Goal: Task Accomplishment & Management: Manage account settings

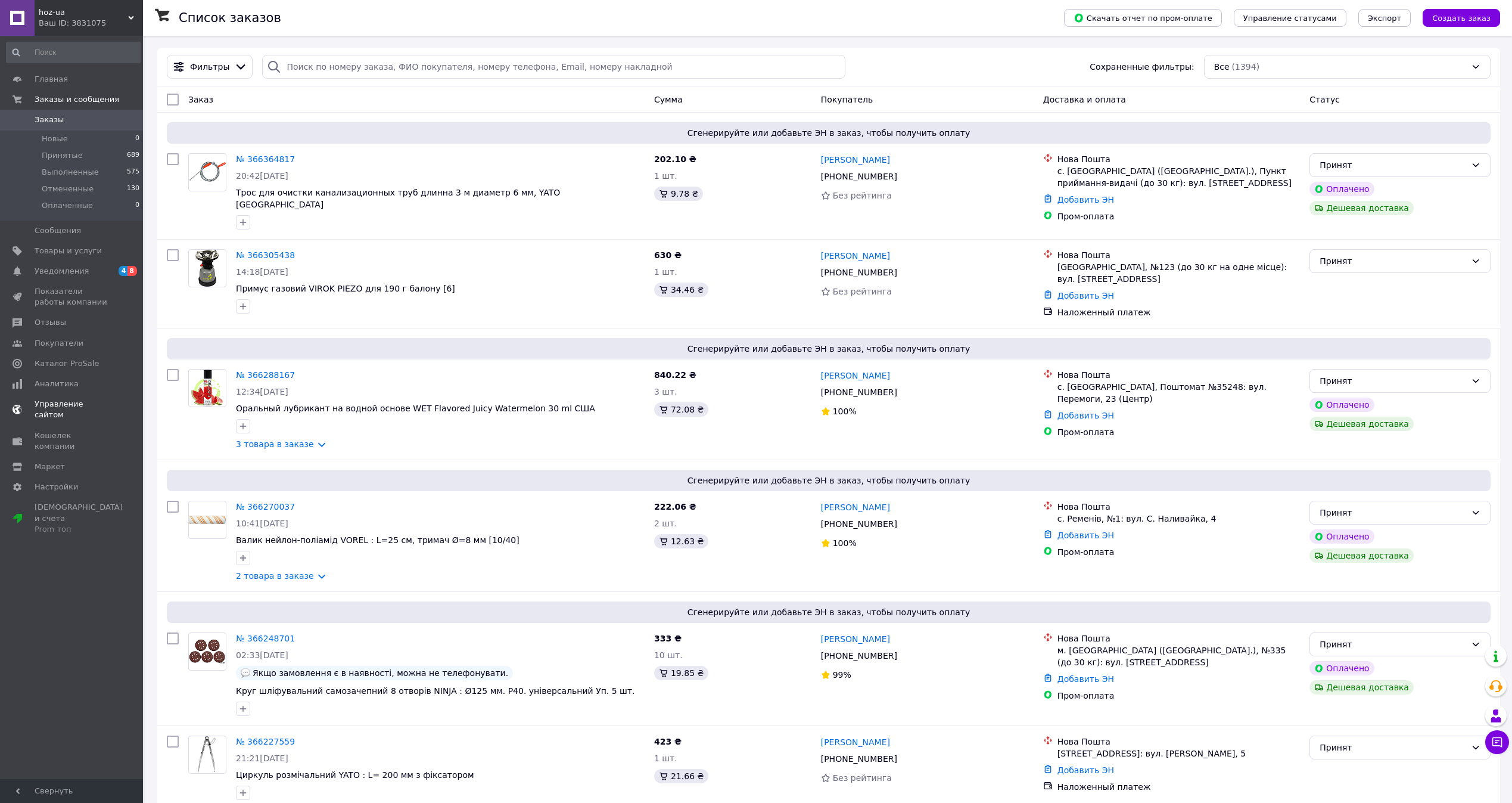
click at [88, 280] on link "Уведомления 4 8" at bounding box center [73, 271] width 147 height 20
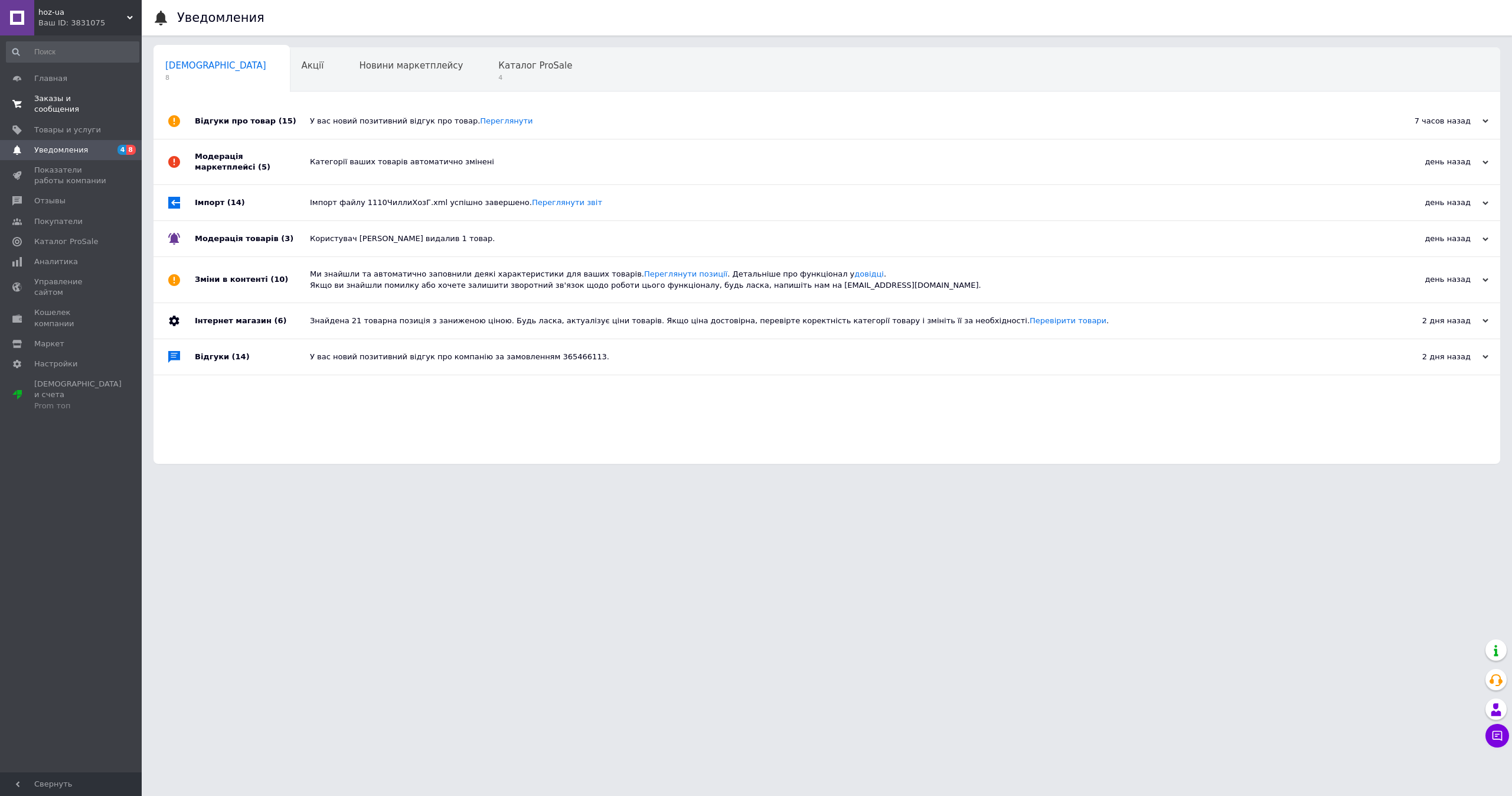
click at [101, 97] on span "Заказы и сообщения" at bounding box center [71, 104] width 75 height 22
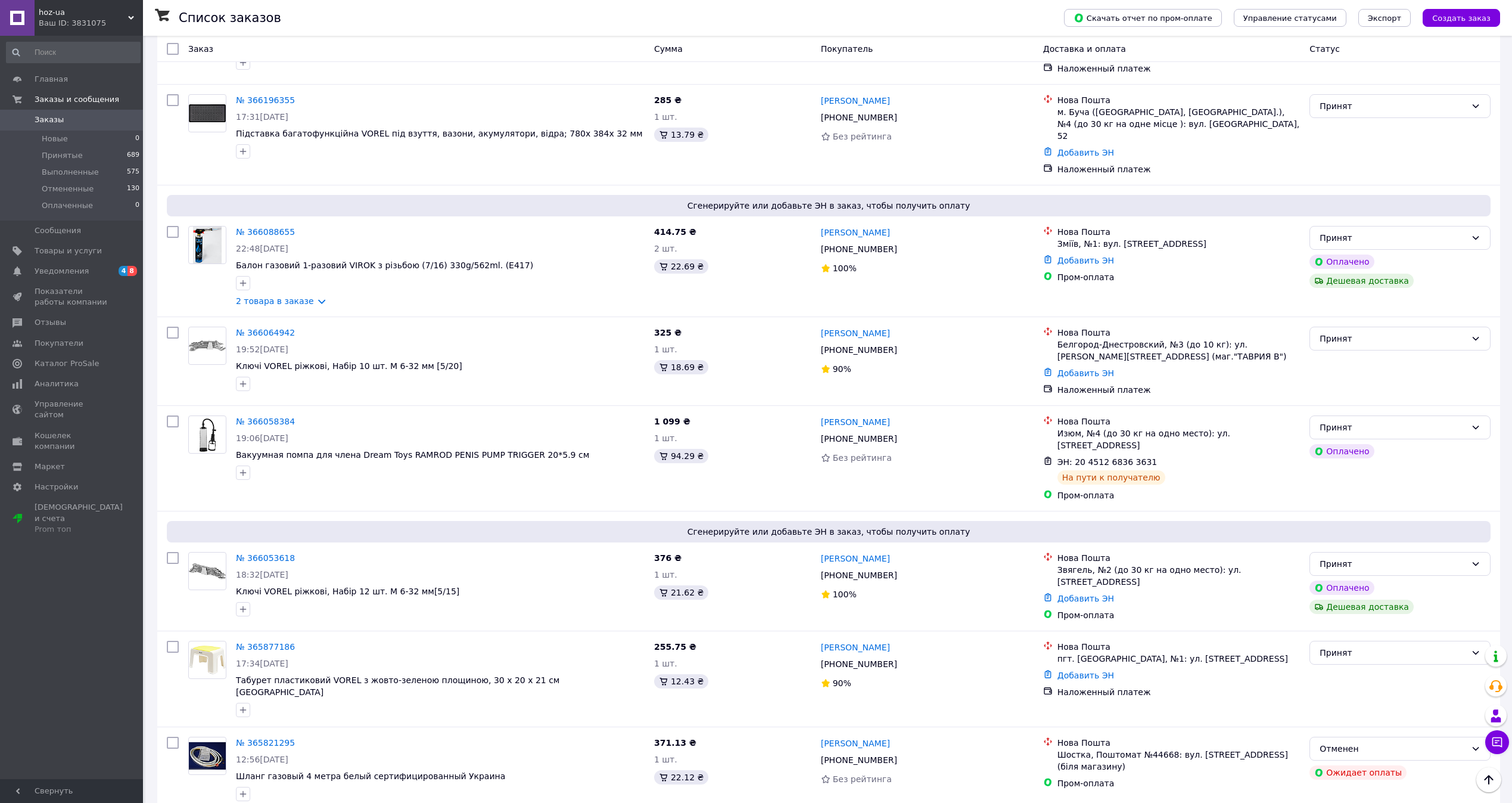
scroll to position [838, 0]
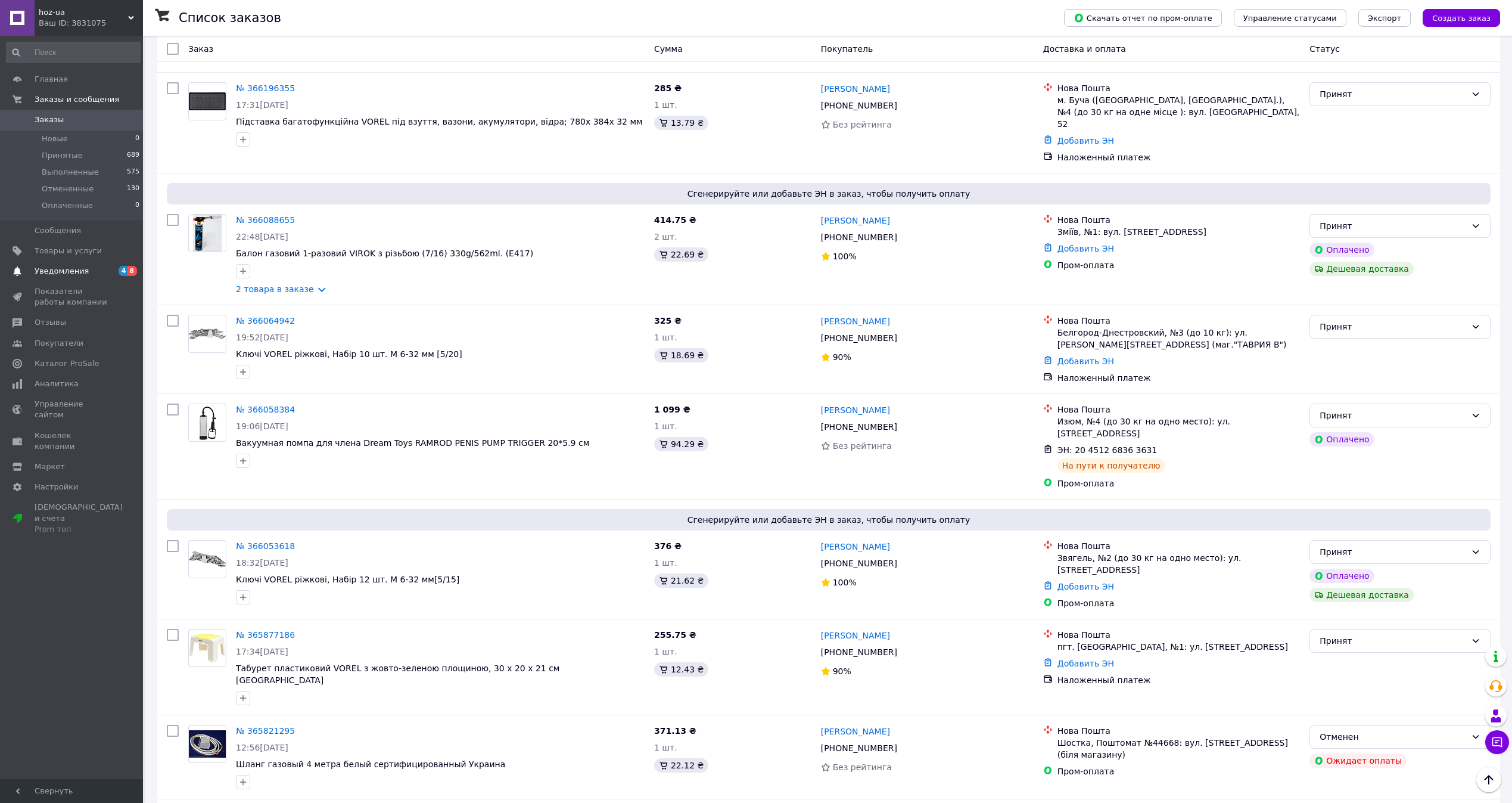
click at [112, 266] on span "4 8" at bounding box center [127, 272] width 33 height 11
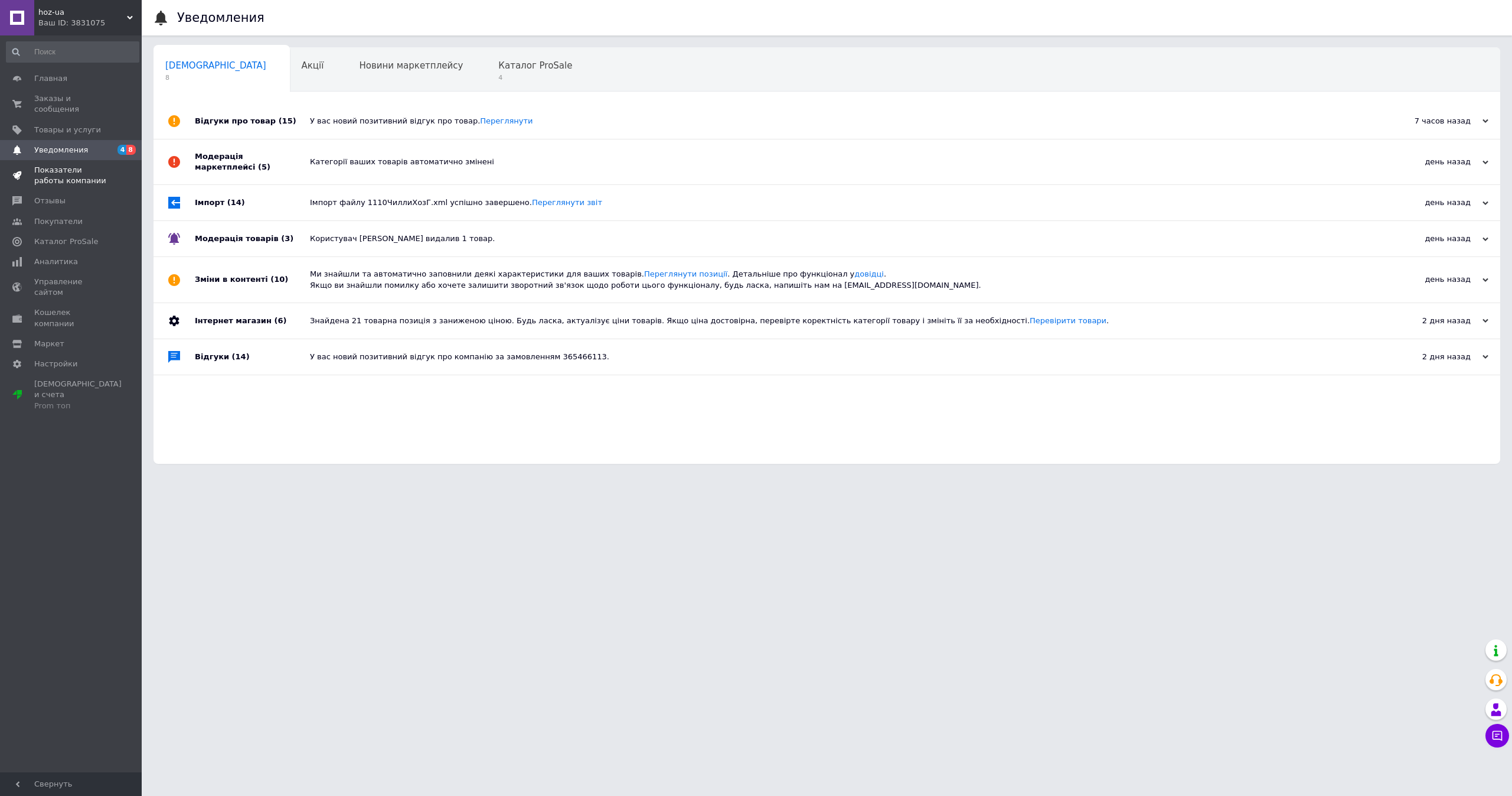
click at [125, 164] on span at bounding box center [126, 175] width 33 height 22
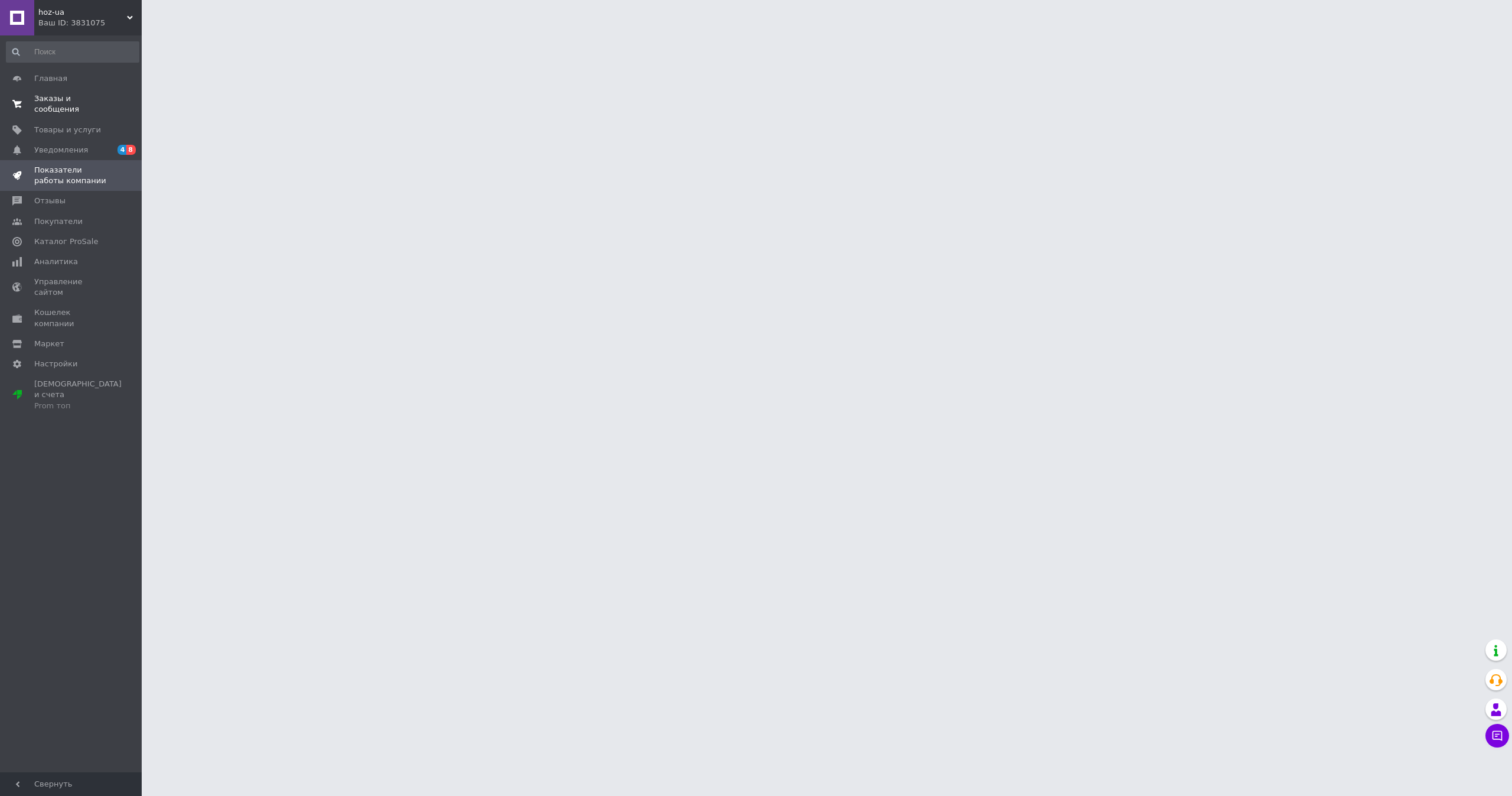
click at [124, 108] on link "Заказы и сообщения 0 0" at bounding box center [72, 104] width 145 height 31
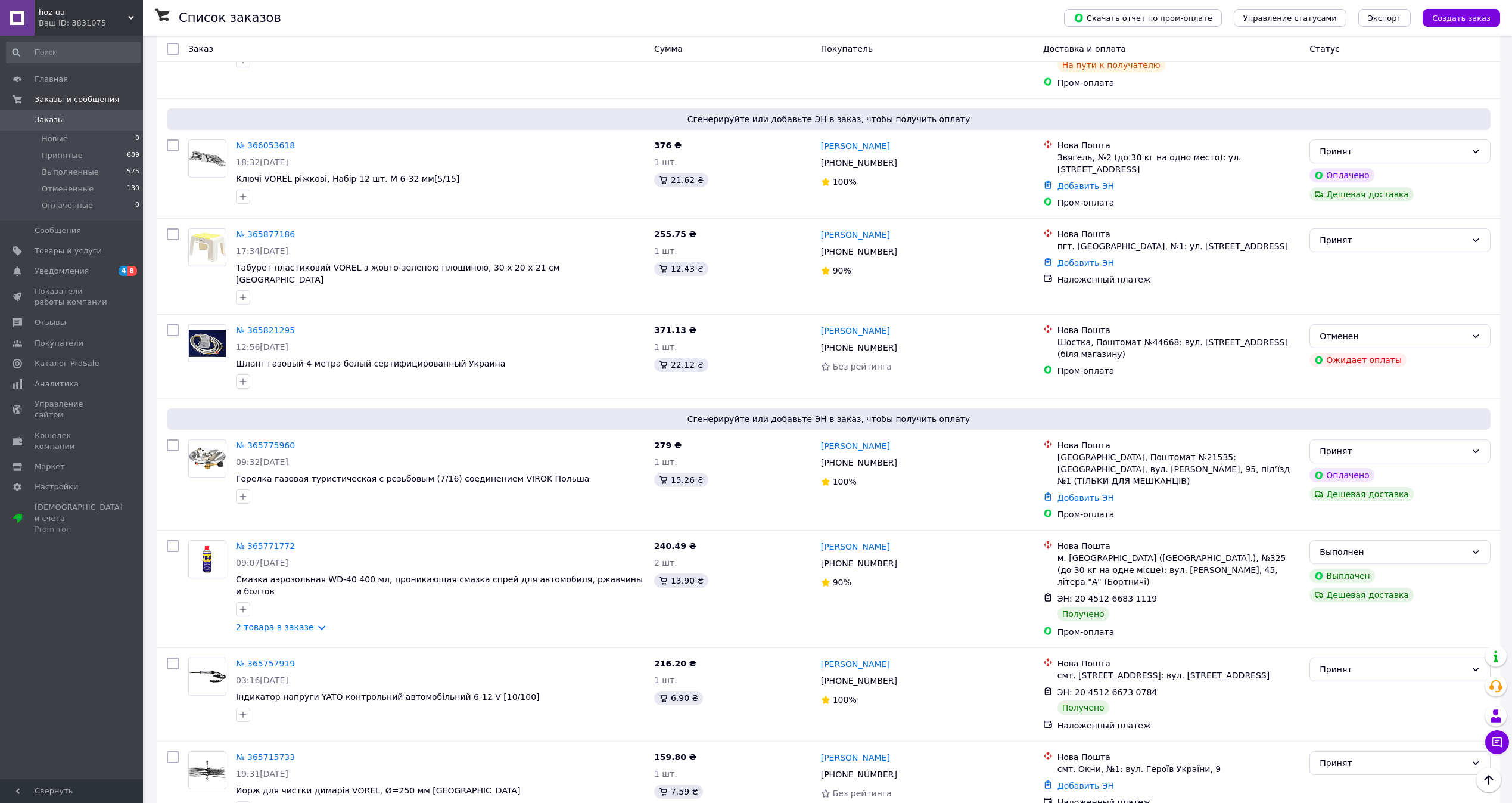
scroll to position [1241, 0]
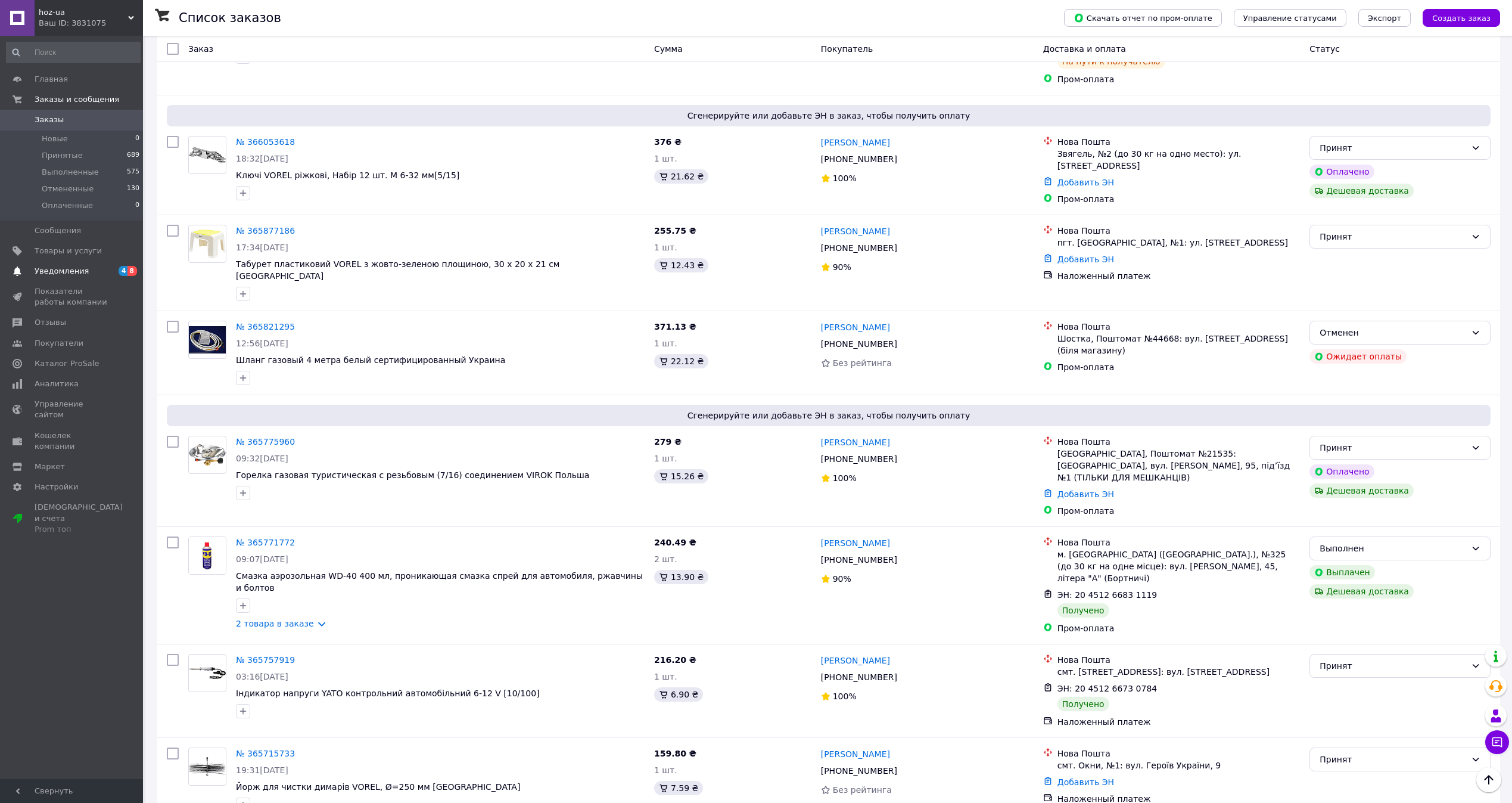
click at [111, 274] on span "4 8" at bounding box center [127, 272] width 33 height 11
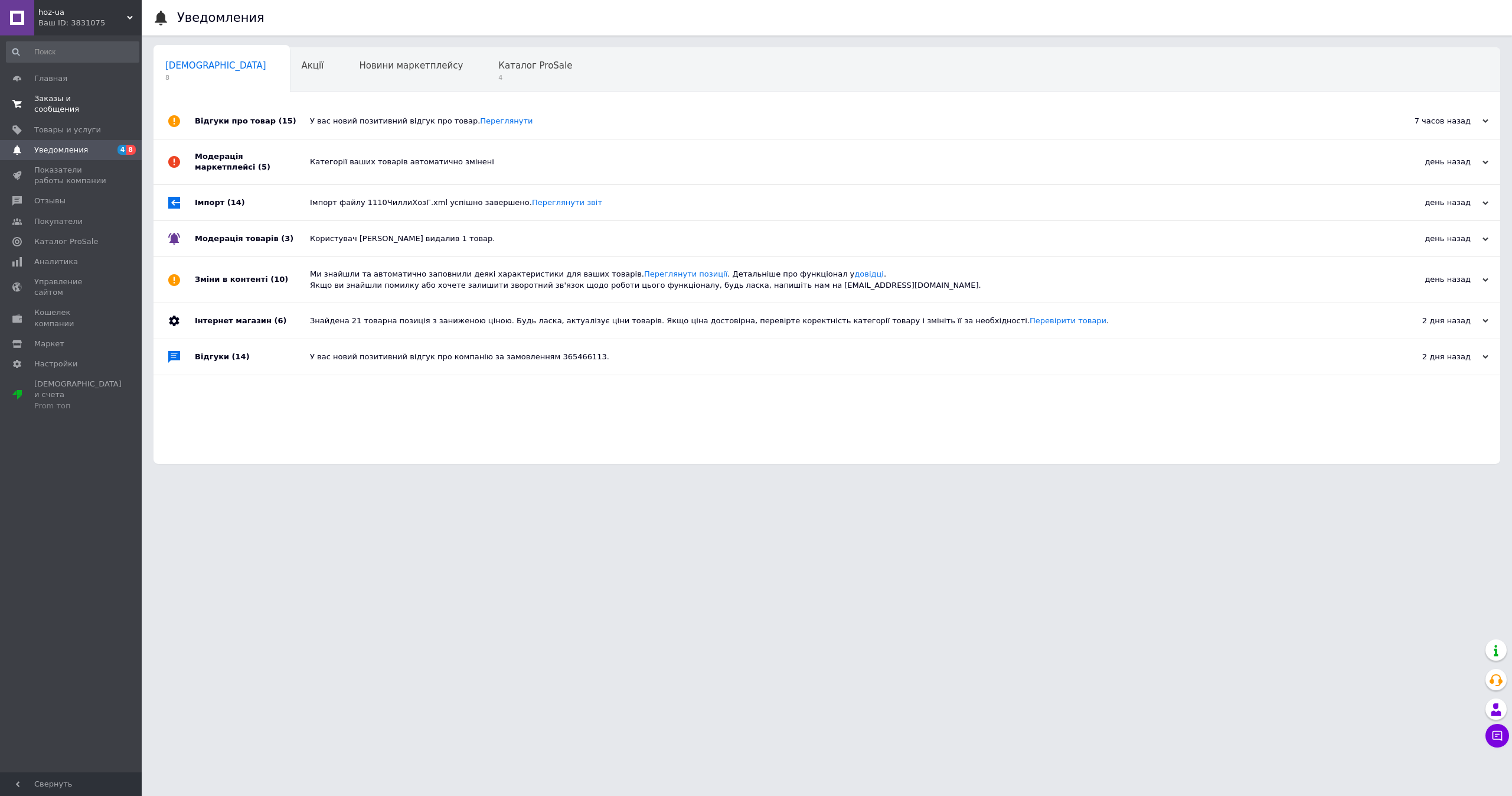
click at [107, 99] on span "Заказы и сообщения" at bounding box center [71, 104] width 75 height 22
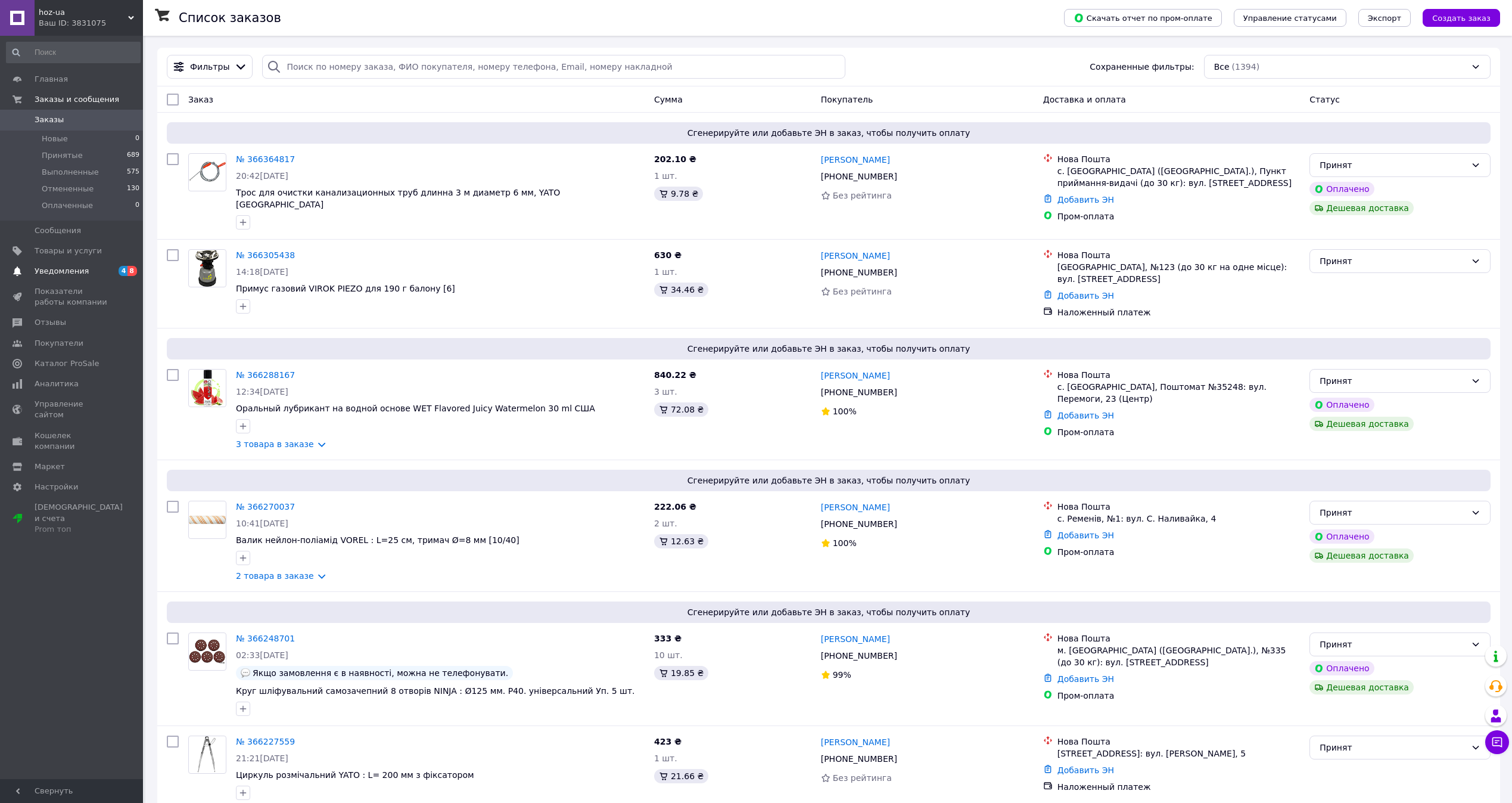
click at [107, 264] on link "Уведомления 4 8" at bounding box center [73, 271] width 147 height 20
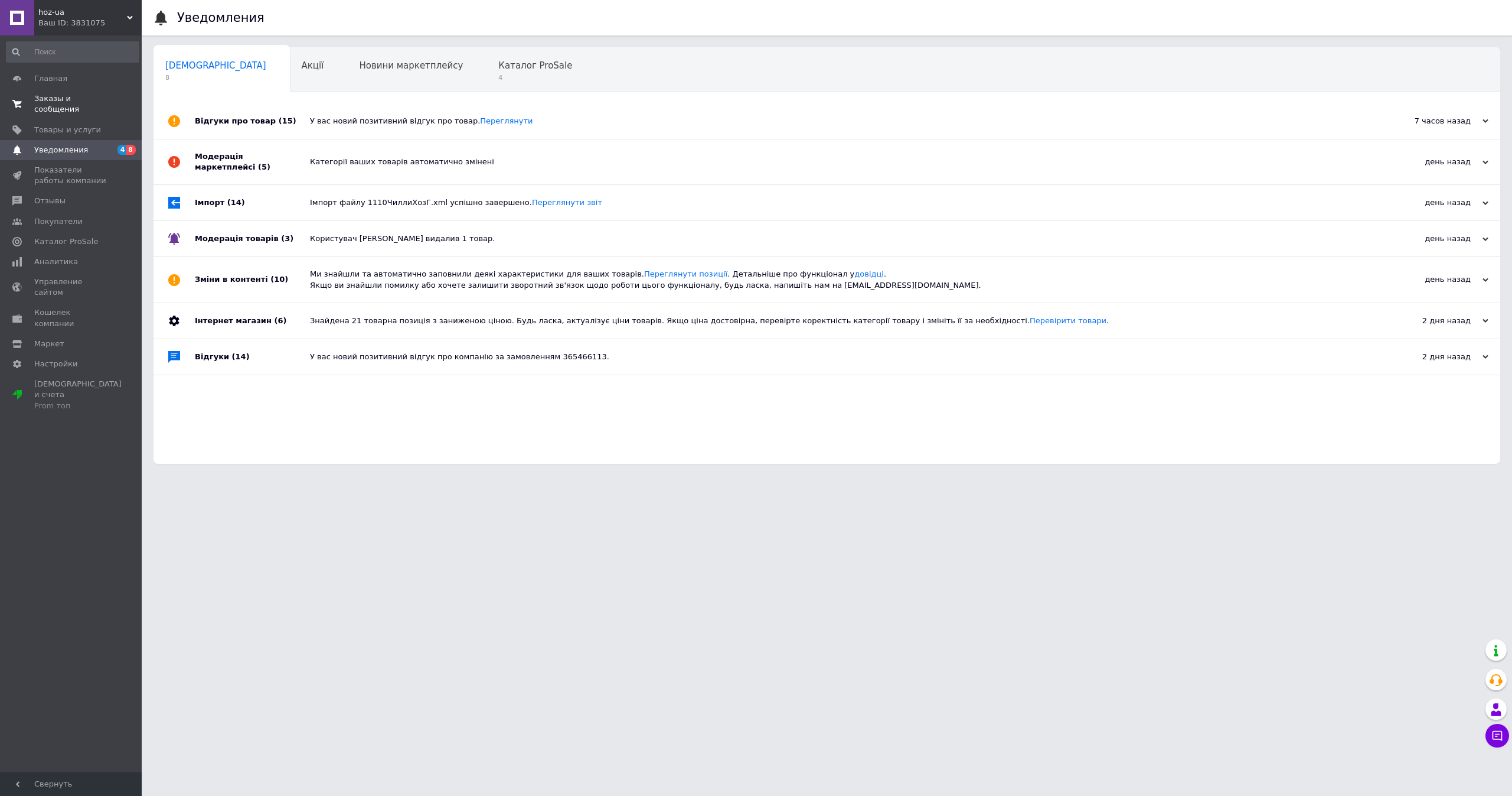
click at [122, 91] on link "Заказы и сообщения 0 0" at bounding box center [72, 104] width 145 height 31
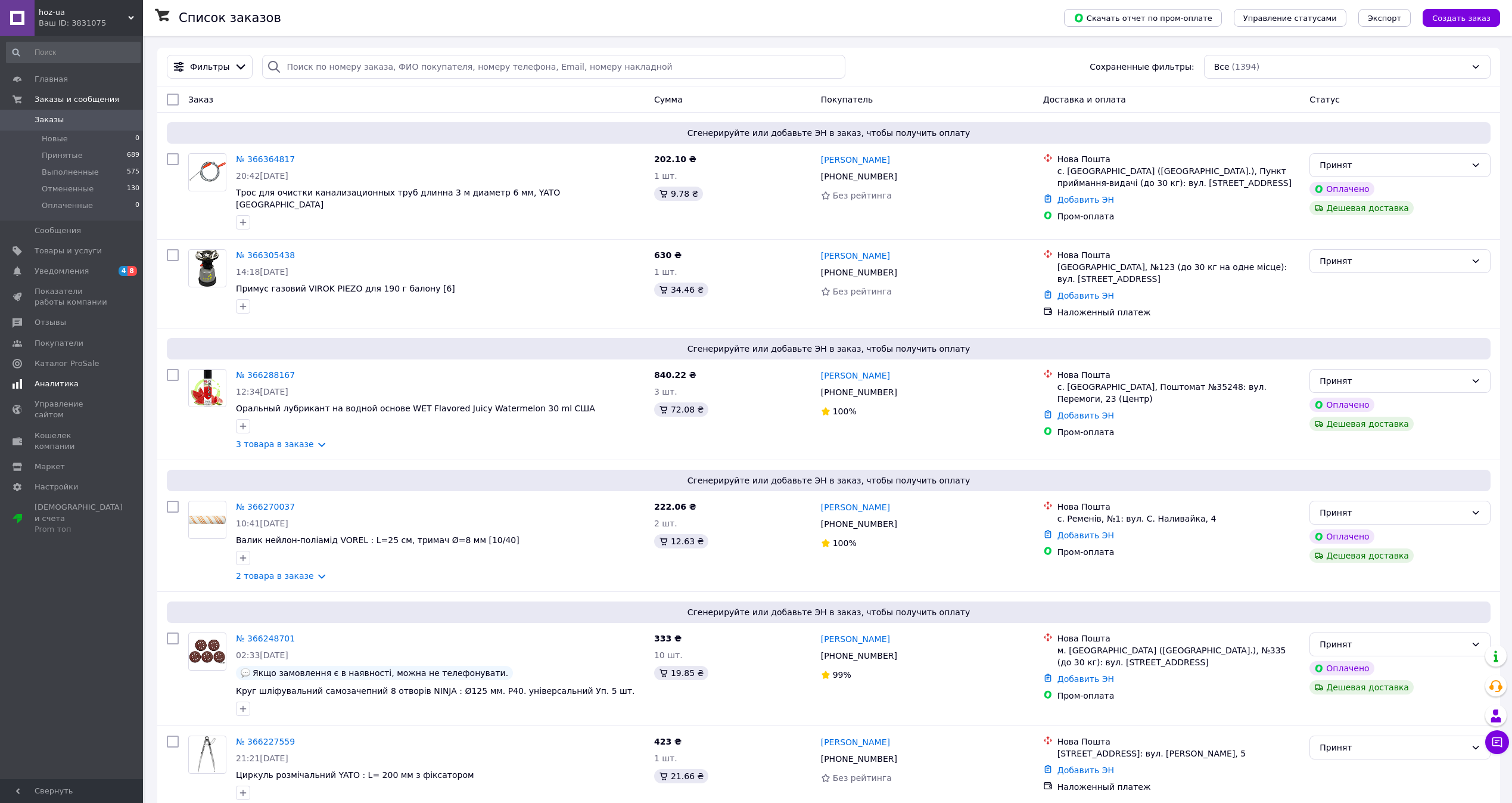
click at [46, 380] on span "Аналитика" at bounding box center [57, 384] width 44 height 11
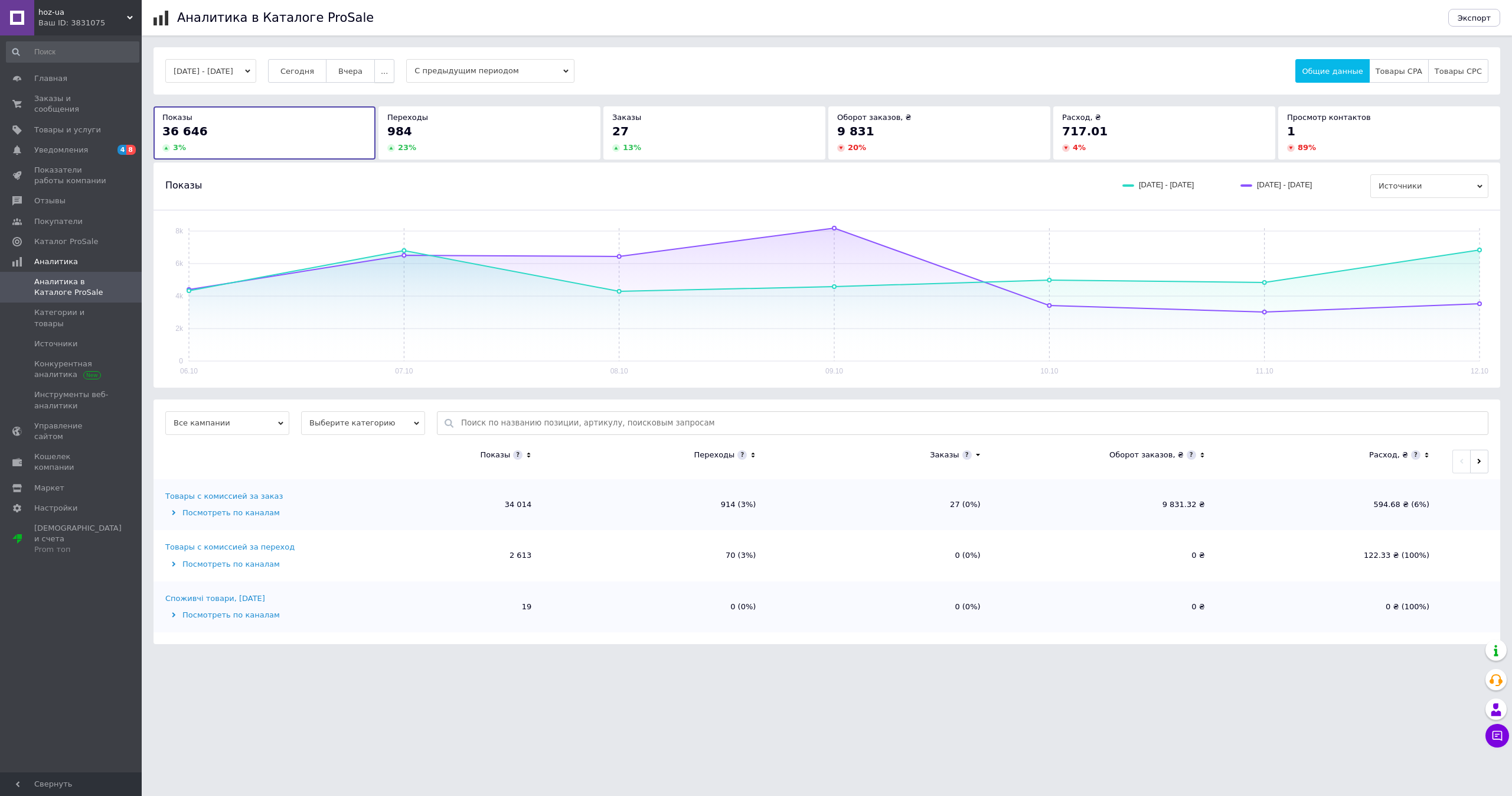
click at [395, 73] on button "..." at bounding box center [384, 70] width 20 height 23
click at [395, 92] on button "Месяц" at bounding box center [359, 94] width 70 height 23
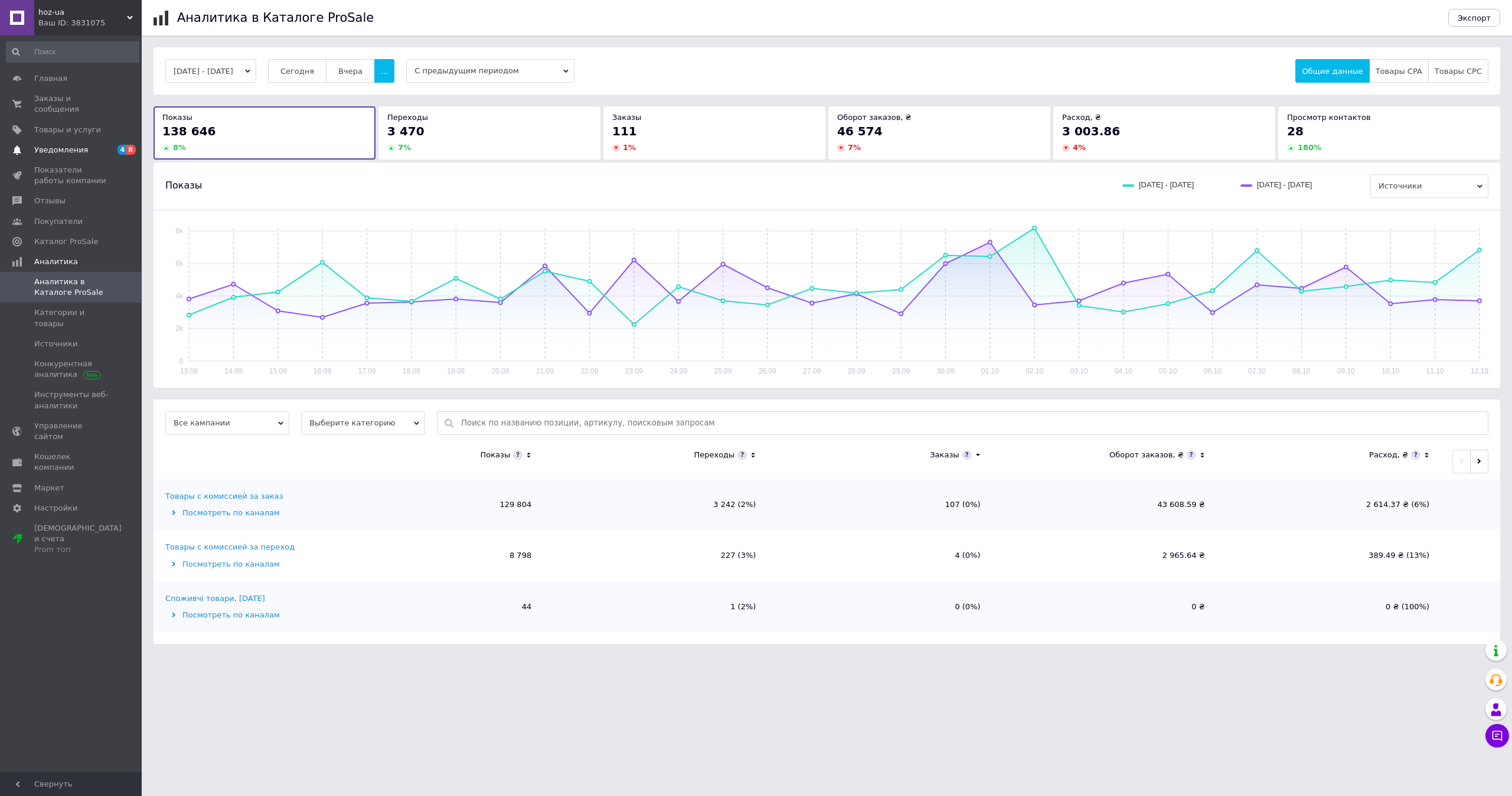
click at [103, 145] on span "Уведомления" at bounding box center [71, 150] width 75 height 11
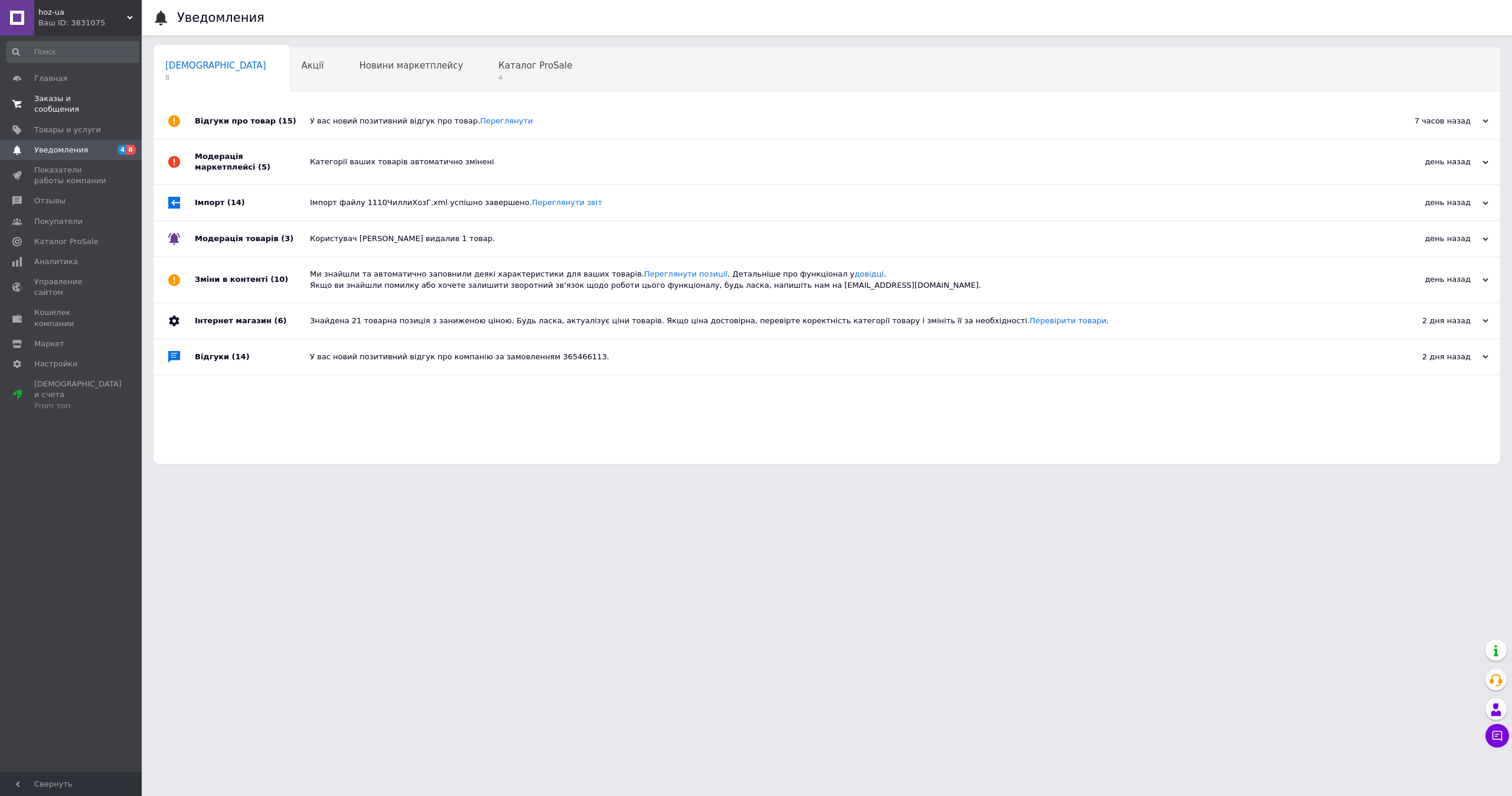
click at [107, 93] on span "Заказы и сообщения" at bounding box center [71, 104] width 75 height 22
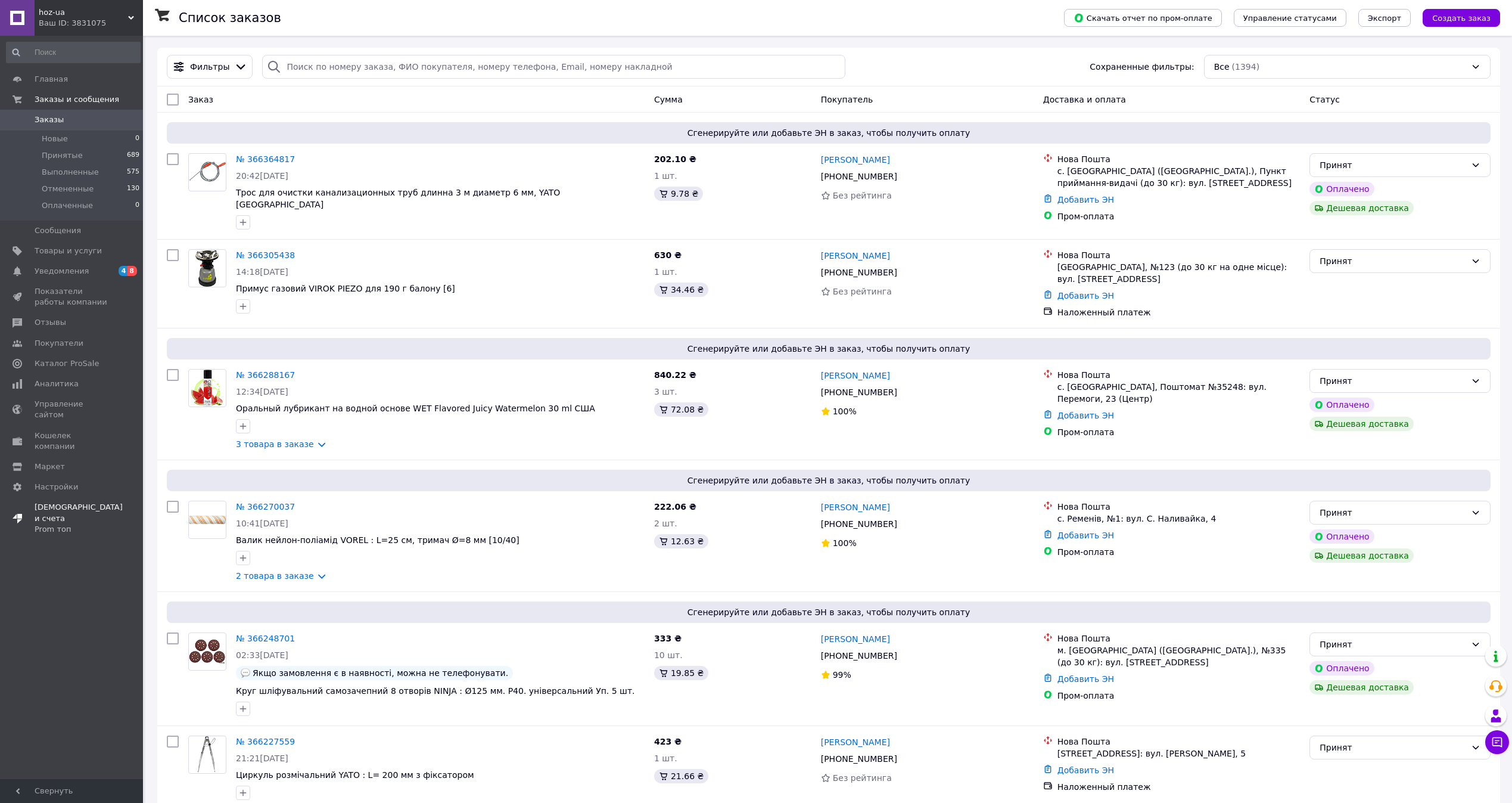
click at [77, 503] on link "Тарифы и счета Prom топ" at bounding box center [73, 518] width 147 height 42
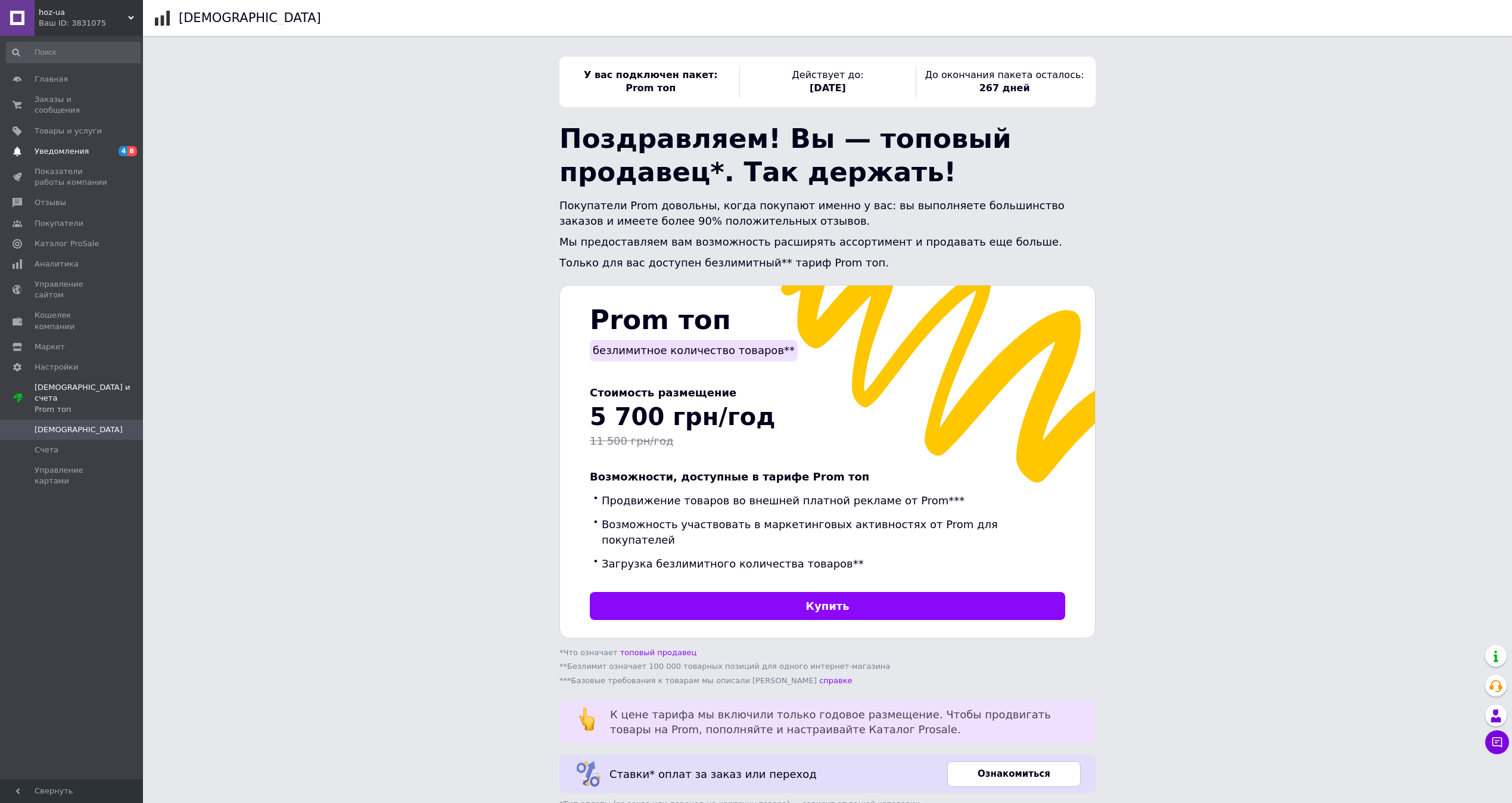
click at [31, 146] on span at bounding box center [17, 151] width 35 height 11
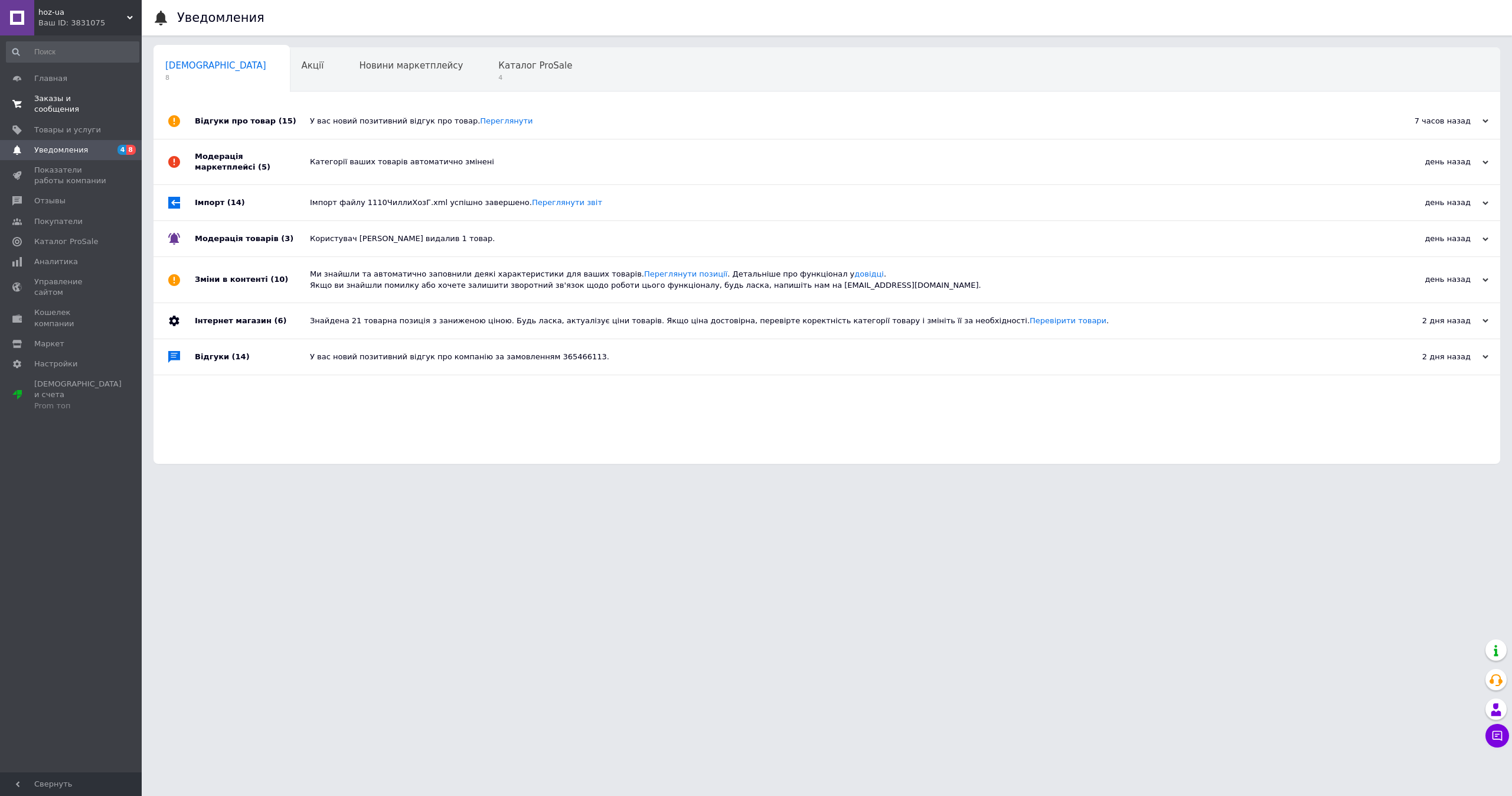
click at [84, 99] on span "Заказы и сообщения" at bounding box center [71, 104] width 75 height 22
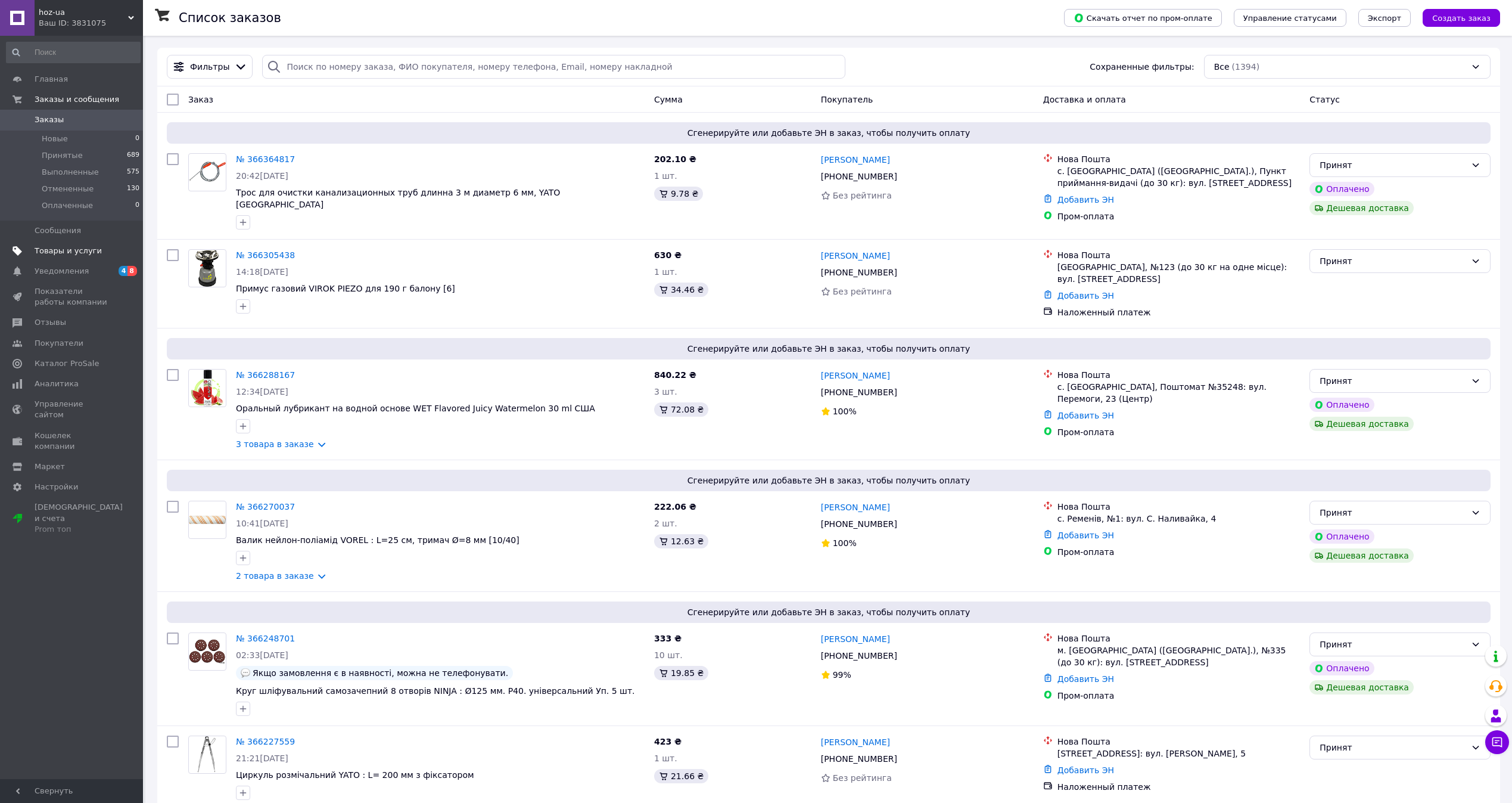
click at [70, 258] on link "Товары и услуги" at bounding box center [73, 251] width 147 height 20
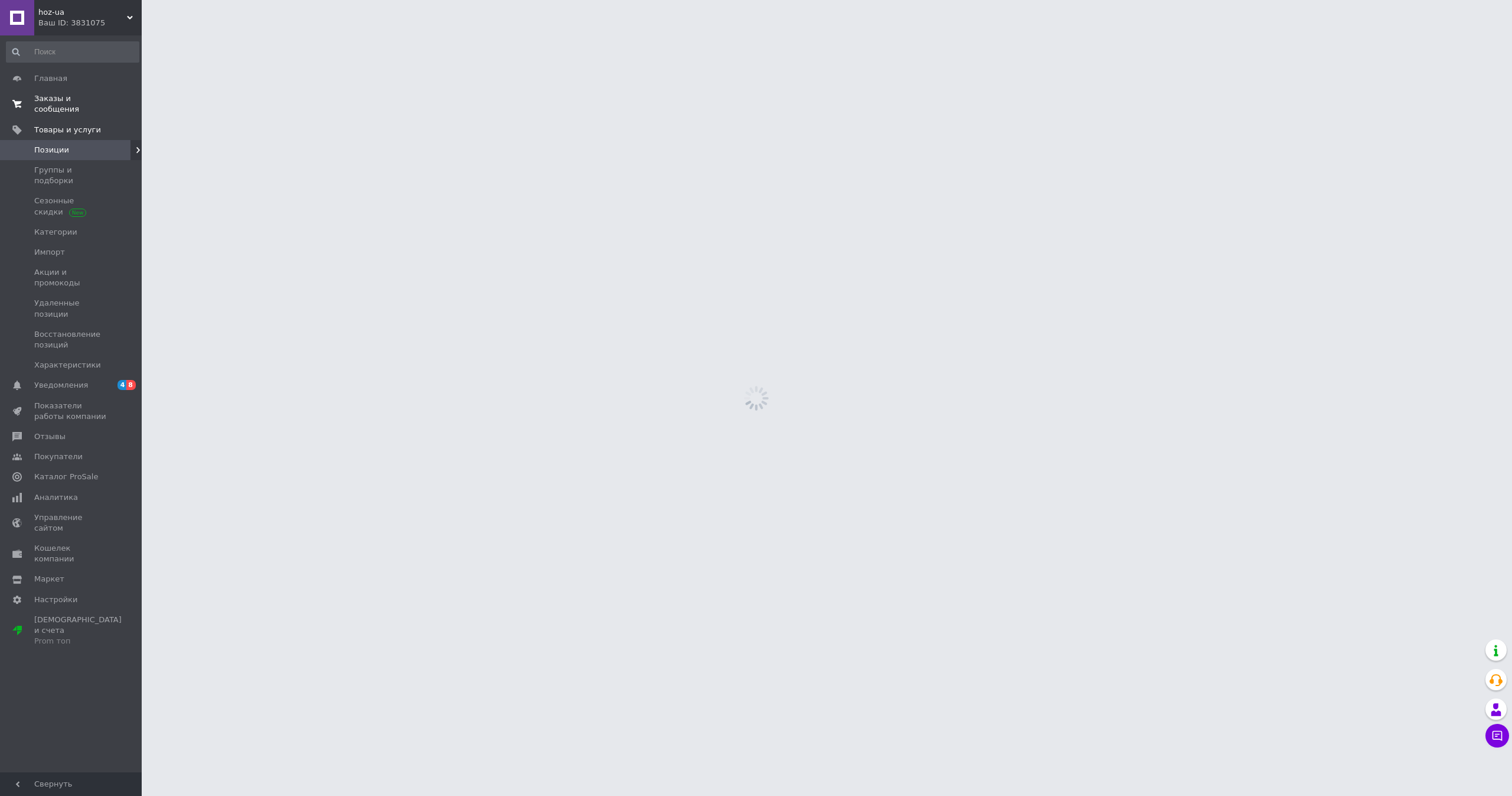
click at [97, 98] on span "Заказы и сообщения" at bounding box center [71, 104] width 75 height 22
